Goal: Transaction & Acquisition: Purchase product/service

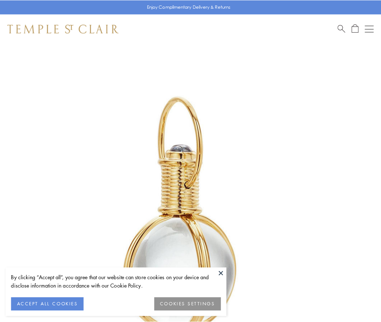
scroll to position [190, 0]
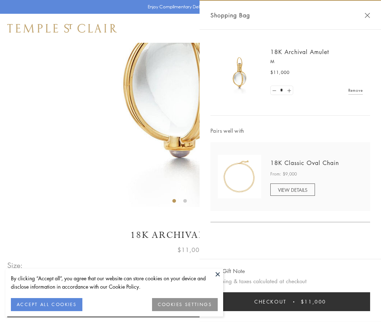
click at [291, 302] on button "Checkout $11,000" at bounding box center [291, 302] width 160 height 19
